Goal: Information Seeking & Learning: Learn about a topic

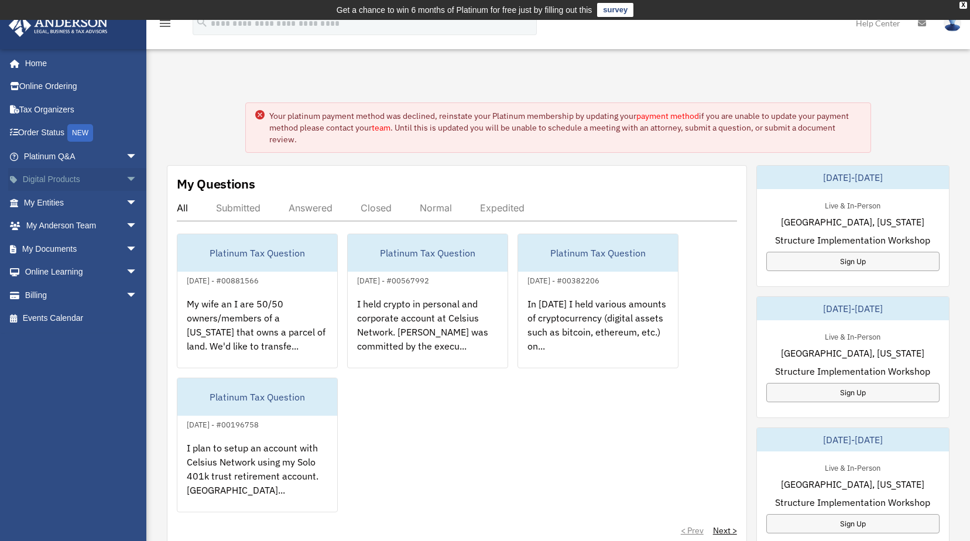
click at [126, 179] on span "arrow_drop_down" at bounding box center [137, 180] width 23 height 24
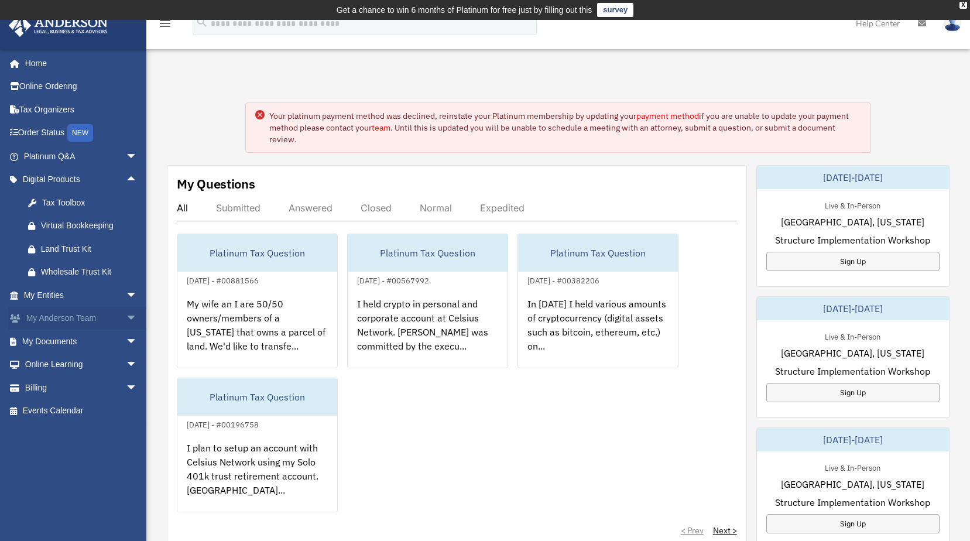
click at [126, 319] on span "arrow_drop_down" at bounding box center [137, 319] width 23 height 24
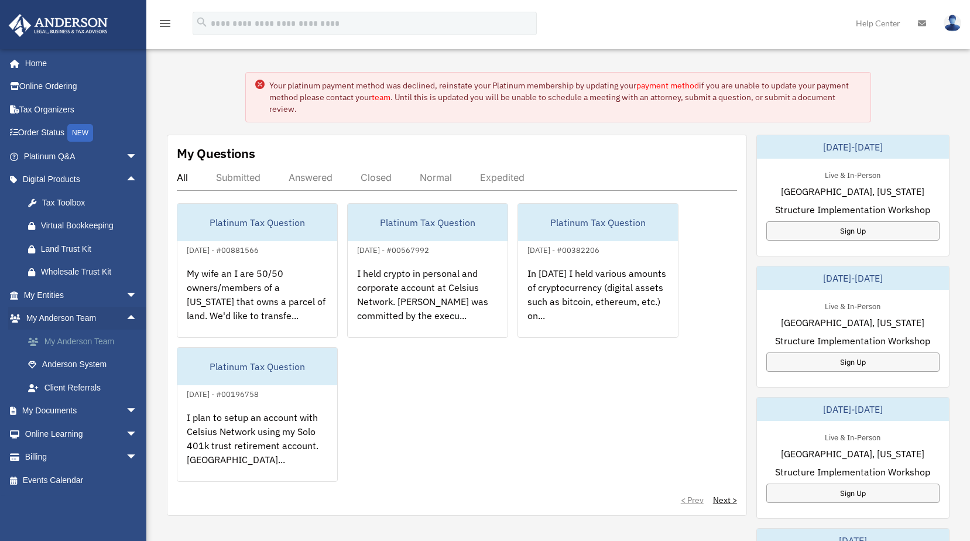
scroll to position [59, 0]
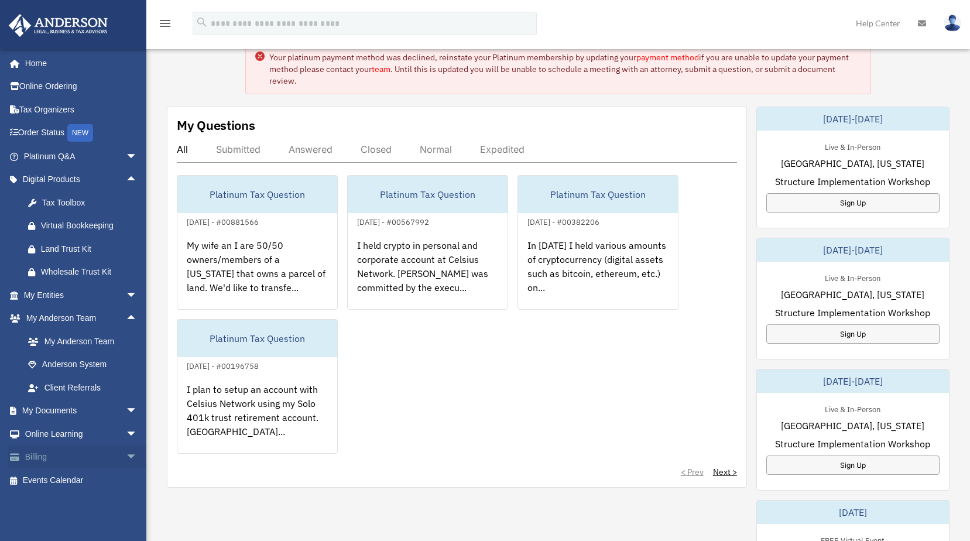
click at [126, 453] on span "arrow_drop_down" at bounding box center [137, 458] width 23 height 24
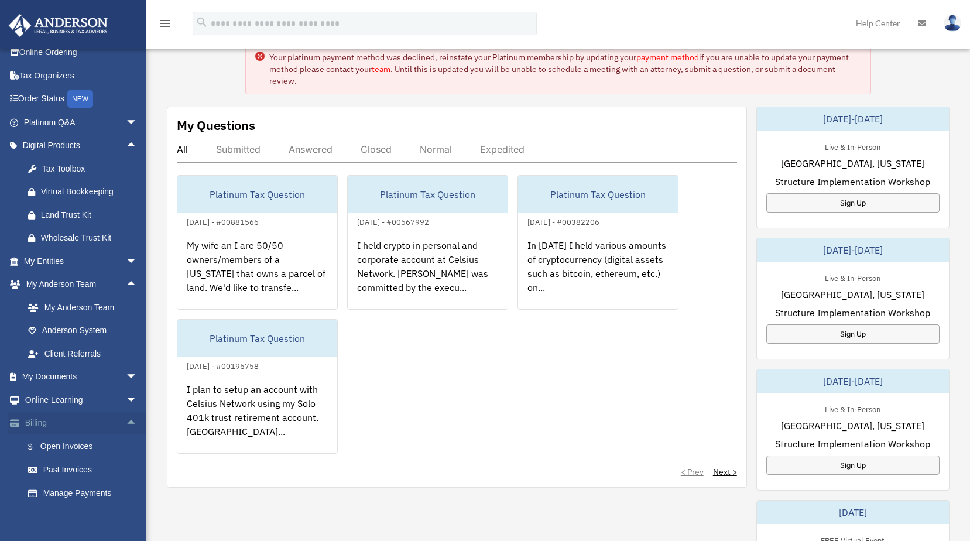
scroll to position [63, 0]
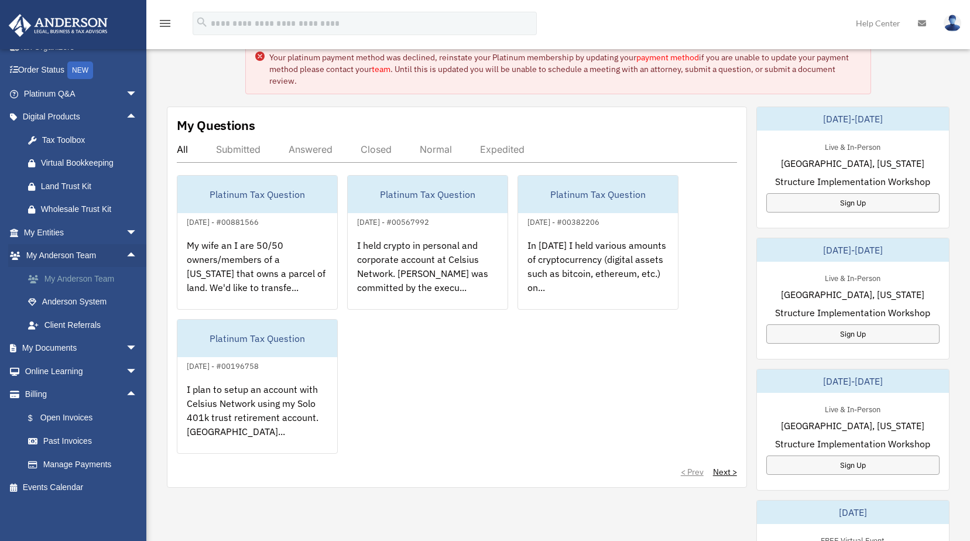
click at [89, 276] on link "My Anderson Team" at bounding box center [85, 278] width 139 height 23
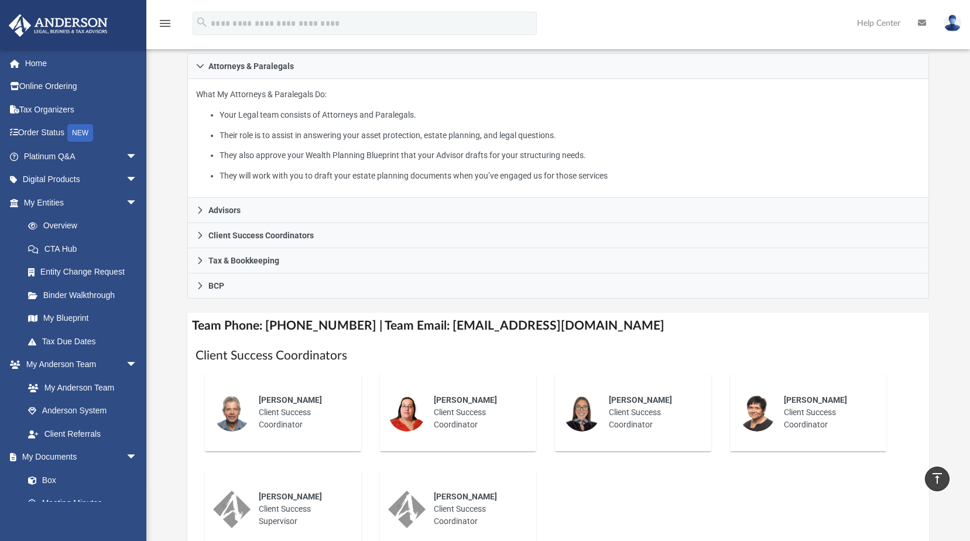
scroll to position [176, 0]
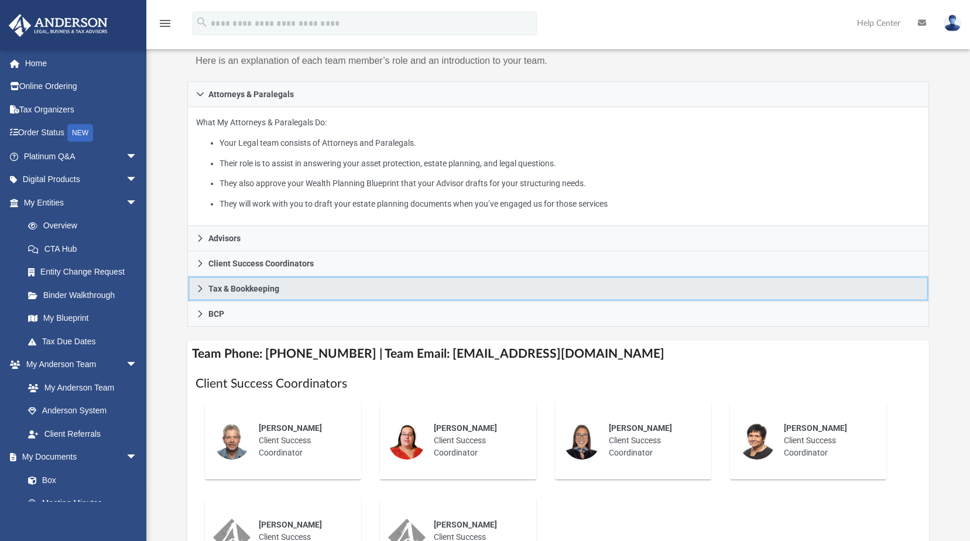
click at [242, 291] on span "Tax & Bookkeeping" at bounding box center [243, 289] width 71 height 8
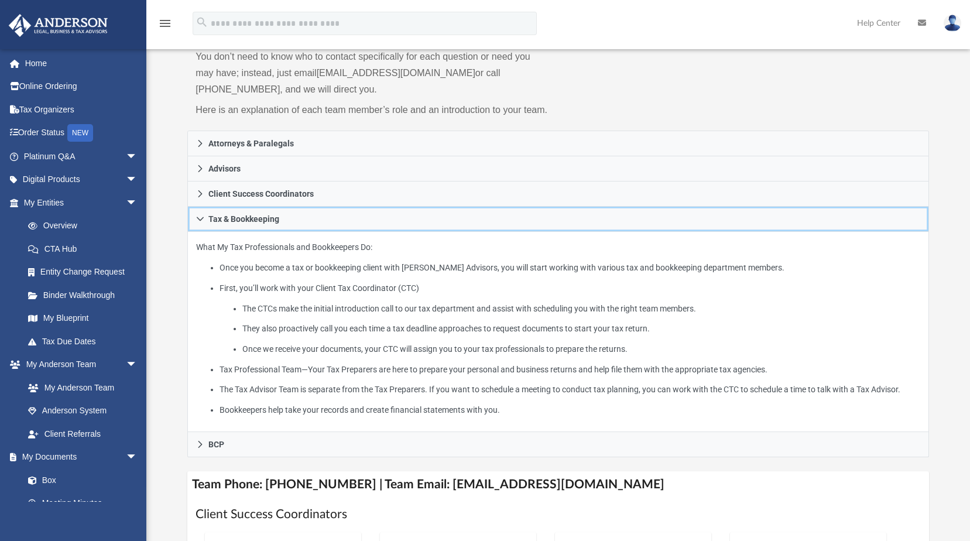
scroll to position [0, 0]
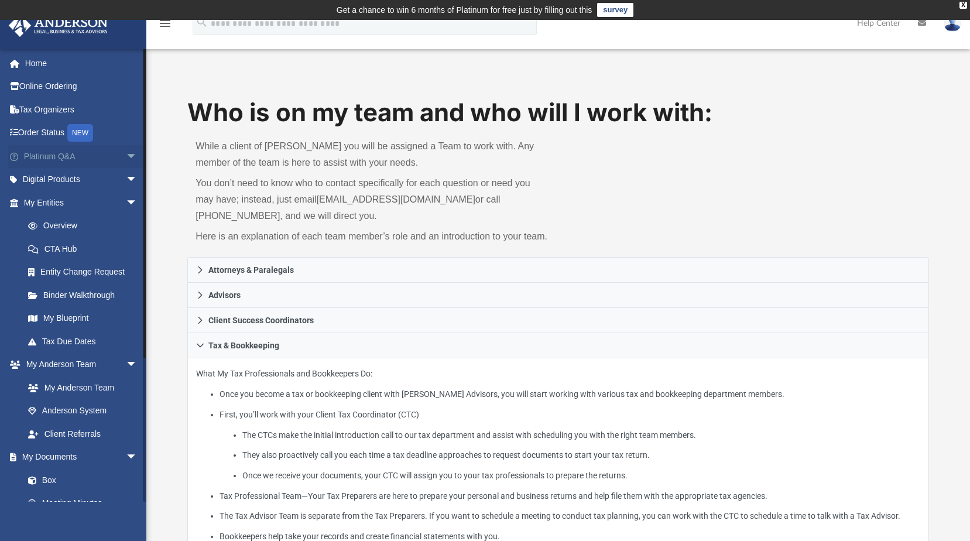
click at [126, 155] on span "arrow_drop_down" at bounding box center [137, 157] width 23 height 24
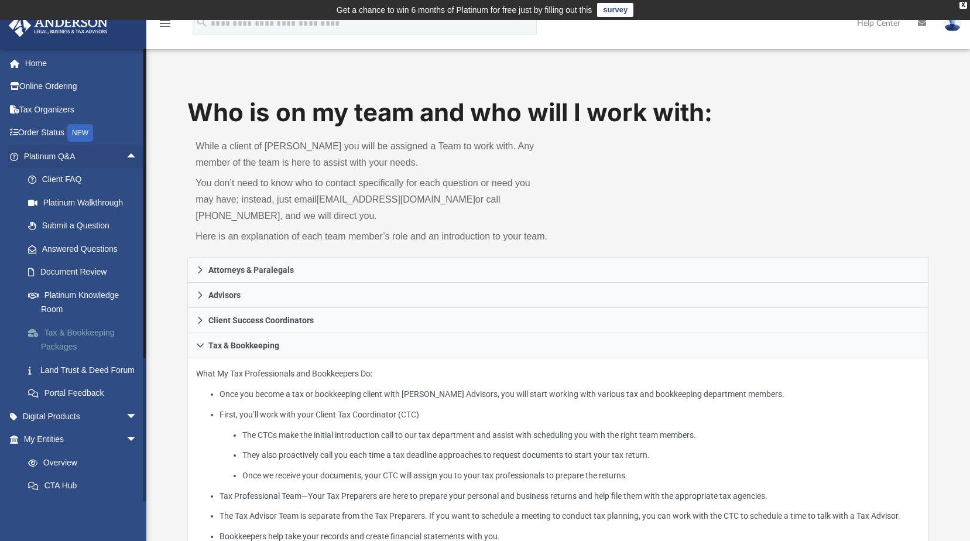
click at [91, 337] on link "Tax & Bookkeeping Packages" at bounding box center [85, 339] width 139 height 37
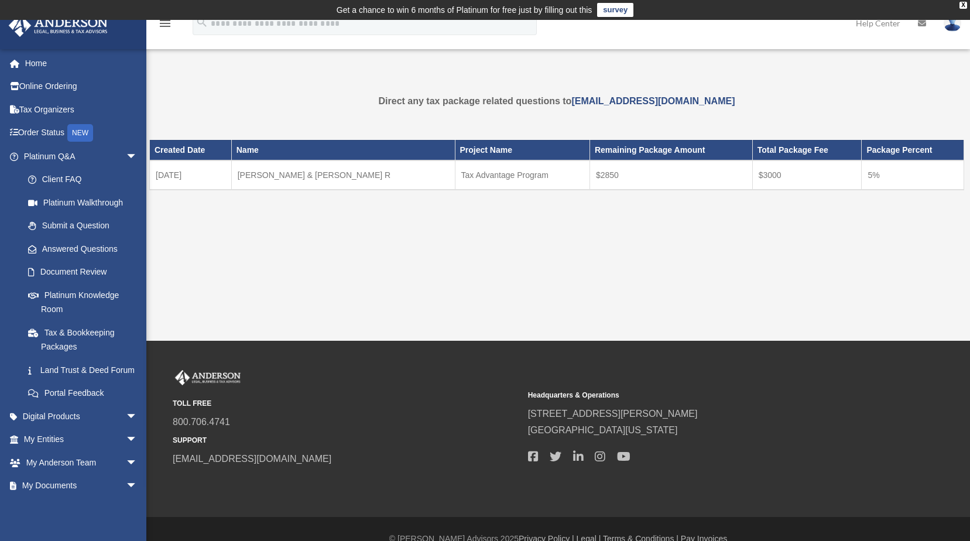
click at [393, 259] on div "Tax Package chris@willclosefast.com Sign Out chris@willclosefast.com Home Onlin…" at bounding box center [485, 180] width 970 height 321
click at [734, 285] on div "Tax Package chris@willclosefast.com Sign Out chris@willclosefast.com Home Onlin…" at bounding box center [485, 180] width 970 height 321
click at [436, 275] on div "Tax Package chris@willclosefast.com Sign Out chris@willclosefast.com Home Onlin…" at bounding box center [485, 180] width 970 height 321
click at [425, 276] on div "Tax Package chris@willclosefast.com Sign Out chris@willclosefast.com Home Onlin…" at bounding box center [485, 180] width 970 height 321
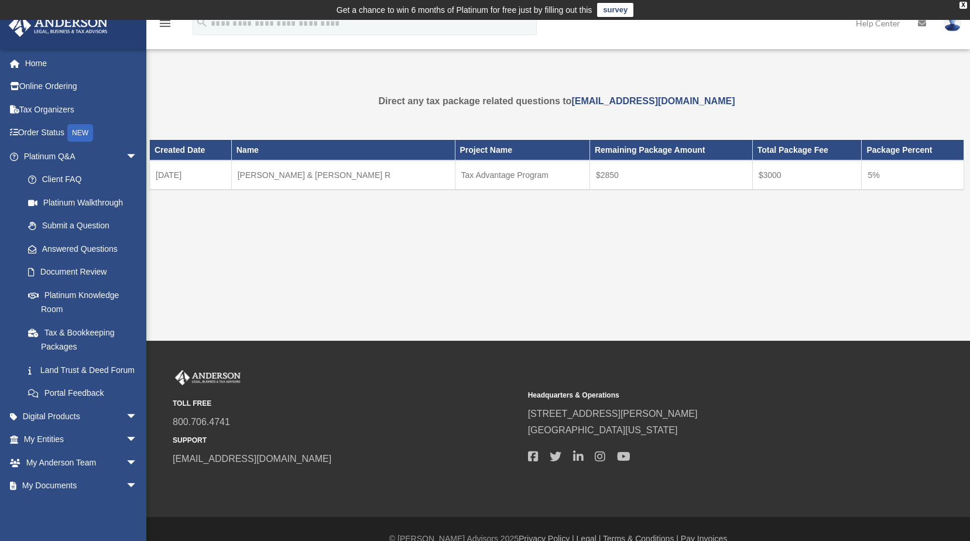
click at [425, 276] on div "Tax Package chris@willclosefast.com Sign Out chris@willclosefast.com Home Onlin…" at bounding box center [485, 180] width 970 height 321
click at [427, 276] on div "Tax Package chris@willclosefast.com Sign Out chris@willclosefast.com Home Onlin…" at bounding box center [485, 180] width 970 height 321
click at [269, 250] on div "Tax Package date_range Published on Last updated August 20, 2025 March 4, 2021 …" at bounding box center [556, 165] width 815 height 172
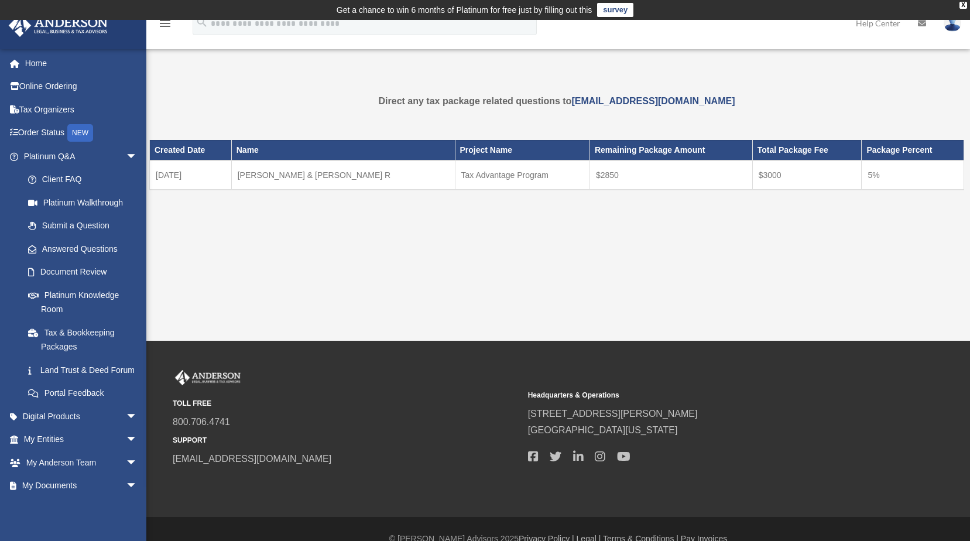
click at [332, 257] on div "Tax Package chris@willclosefast.com Sign Out chris@willclosefast.com Home Onlin…" at bounding box center [485, 180] width 970 height 321
